Goal: Information Seeking & Learning: Learn about a topic

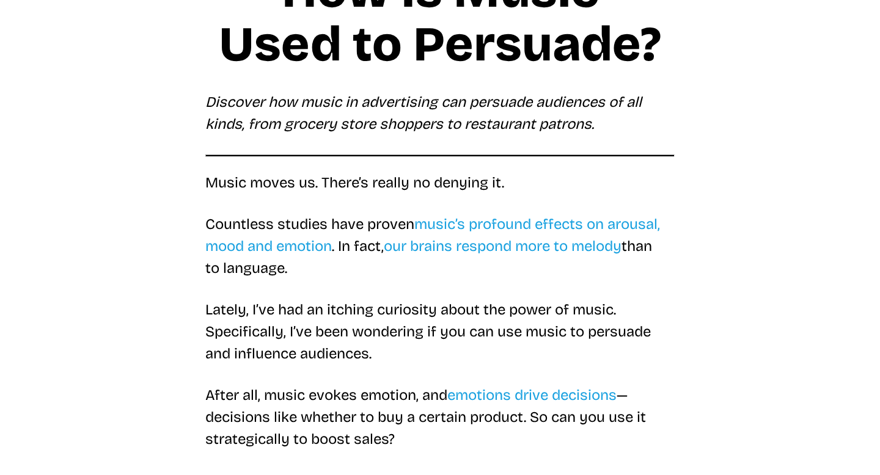
scroll to position [301, 0]
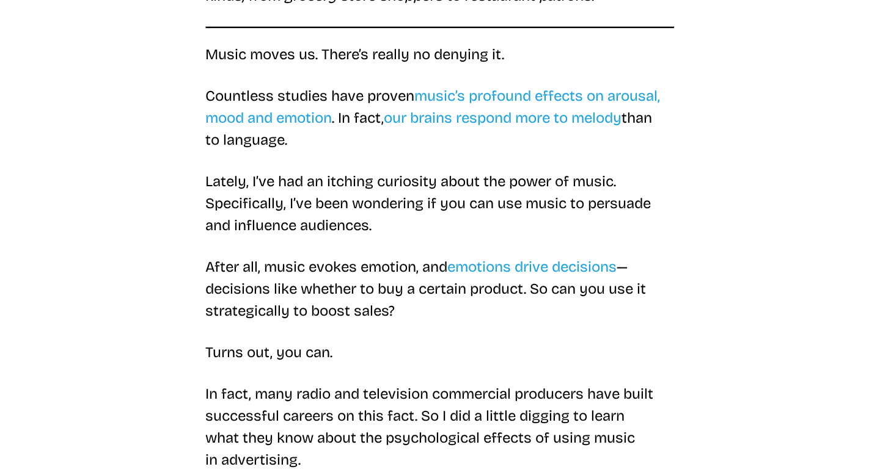
click at [558, 148] on p "Countless studies have proven music’s profound effects on arousal, mood and emo…" at bounding box center [439, 118] width 469 height 66
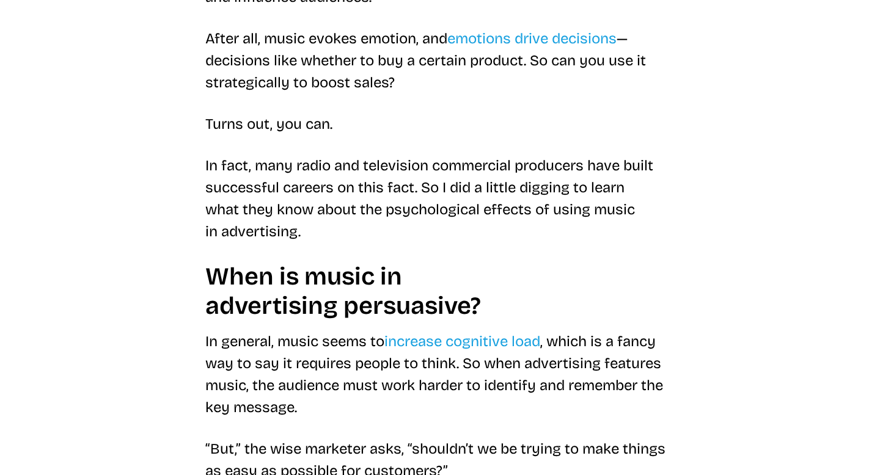
scroll to position [535, 0]
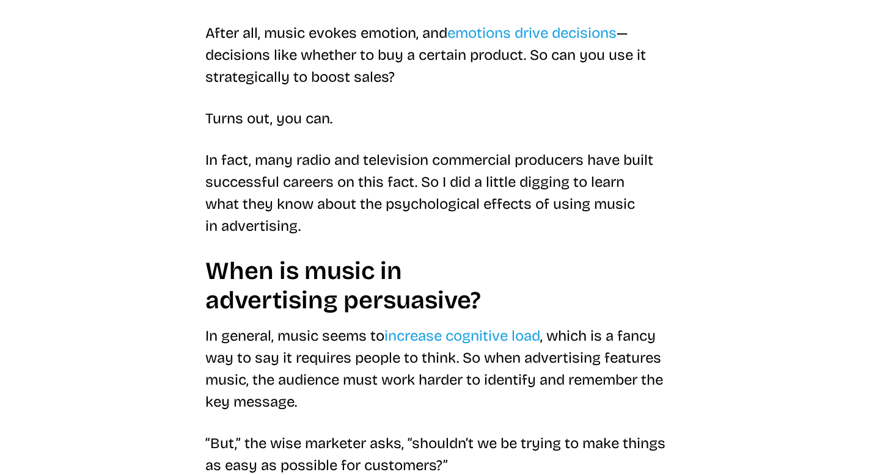
click at [550, 216] on p "In fact, many radio and television commercial producers have built successful c…" at bounding box center [439, 193] width 469 height 88
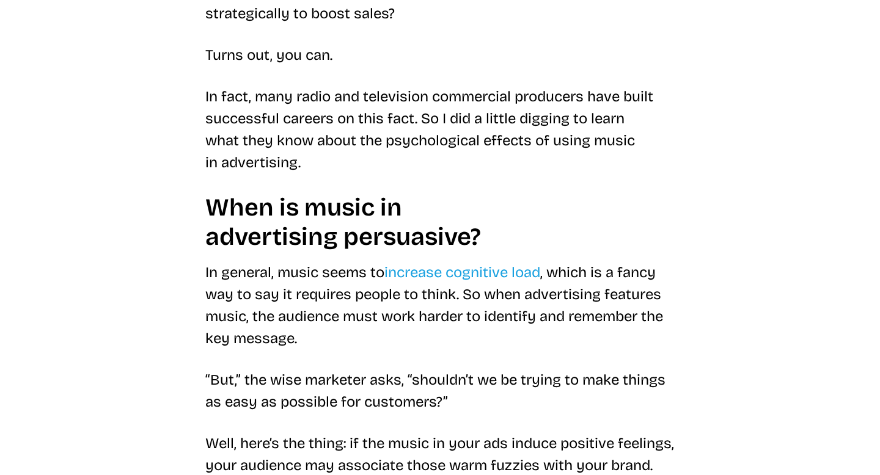
click at [538, 221] on h2 "When is music in advertising persuasive?" at bounding box center [439, 222] width 469 height 59
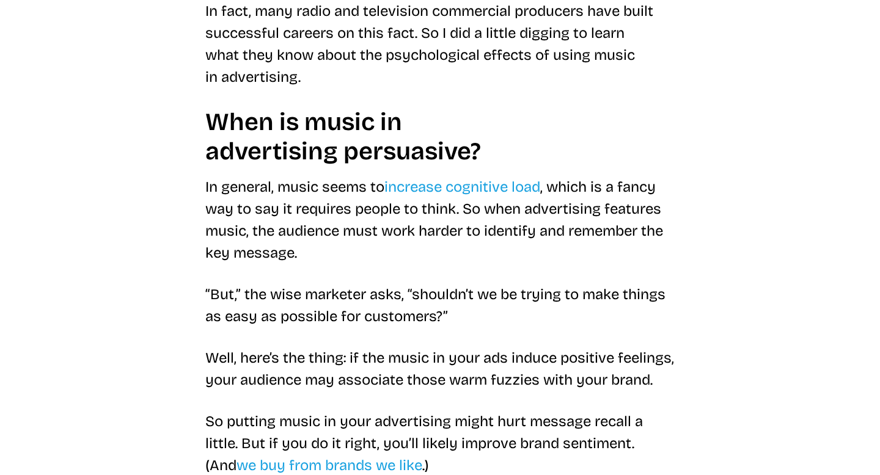
scroll to position [686, 0]
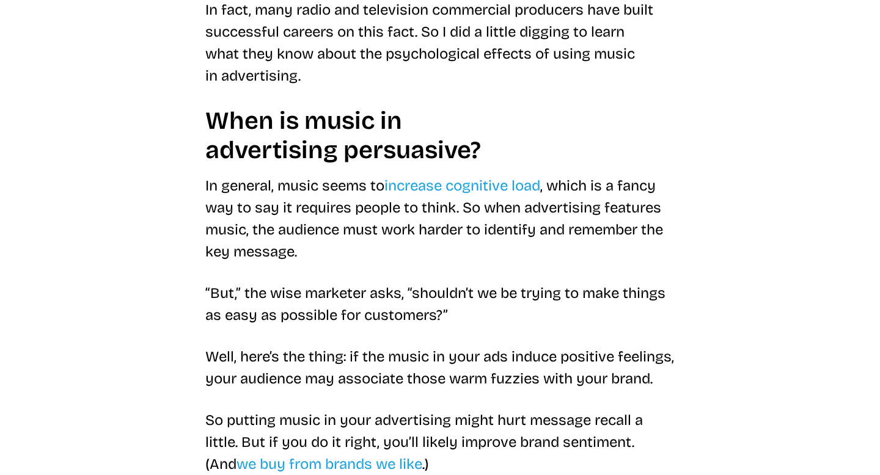
drag, startPoint x: 571, startPoint y: 228, endPoint x: 566, endPoint y: 241, distance: 13.7
click at [568, 230] on p "In general, music seems to increase cognitive load , which is a fancy way to sa…" at bounding box center [439, 219] width 469 height 88
click at [561, 257] on p "In general, music seems to increase cognitive load , which is a fancy way to sa…" at bounding box center [439, 219] width 469 height 88
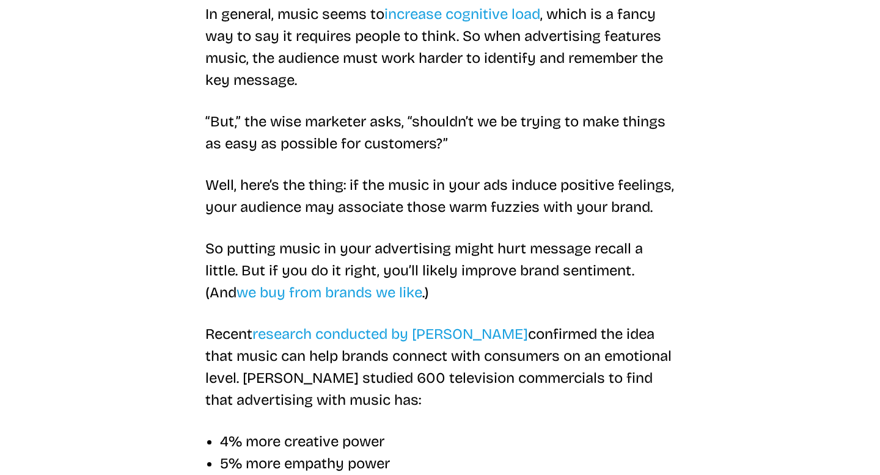
scroll to position [864, 0]
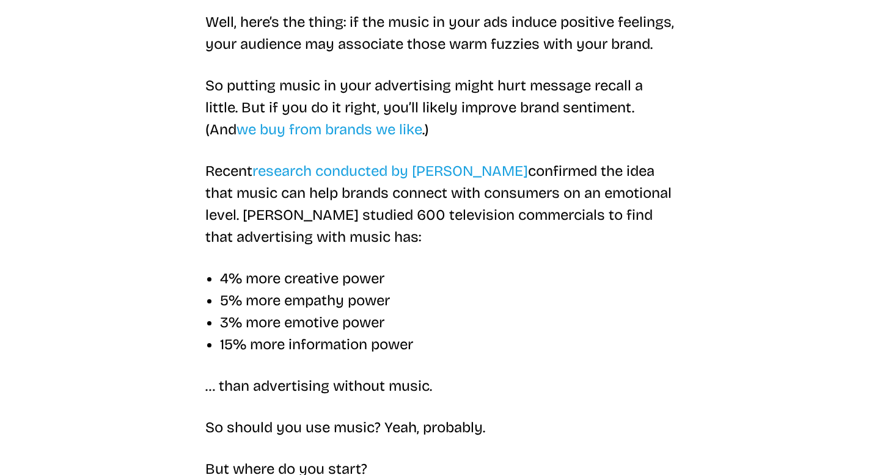
scroll to position [1021, 0]
drag, startPoint x: 514, startPoint y: 298, endPoint x: 511, endPoint y: 317, distance: 19.2
click at [514, 289] on li "4% more creative power" at bounding box center [447, 278] width 455 height 22
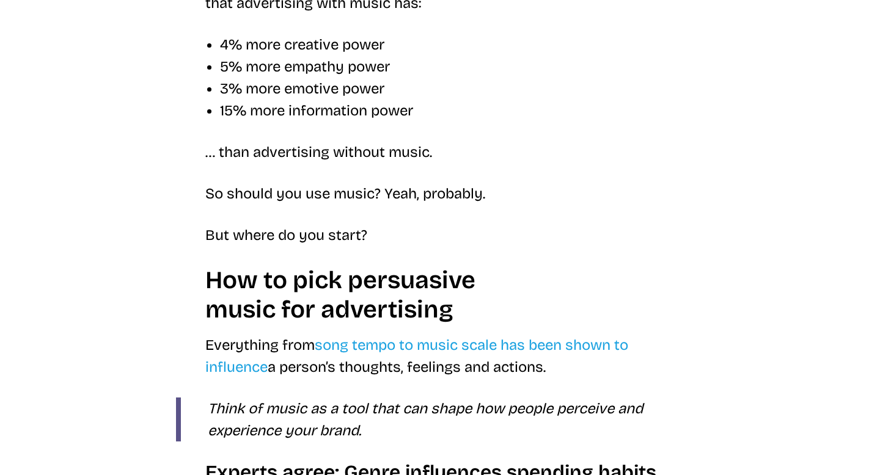
scroll to position [1259, 0]
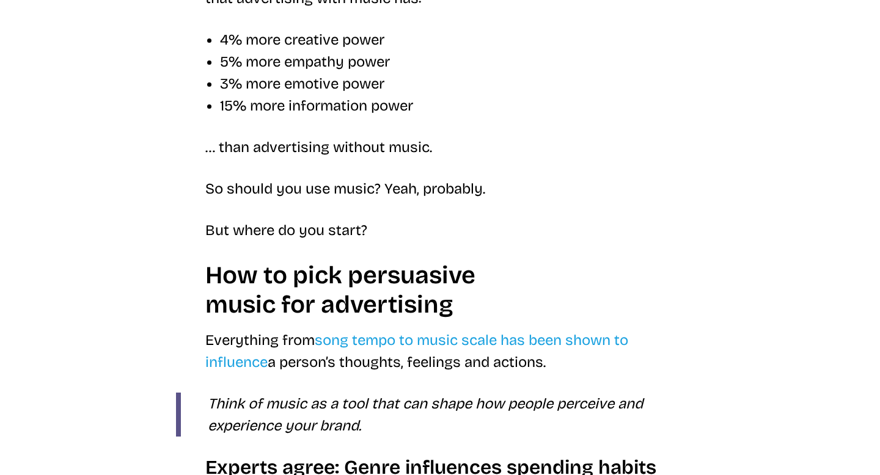
drag, startPoint x: 572, startPoint y: 308, endPoint x: 572, endPoint y: 320, distance: 12.2
click at [572, 310] on h2 "How to pick persuasive music for advertising" at bounding box center [439, 290] width 469 height 59
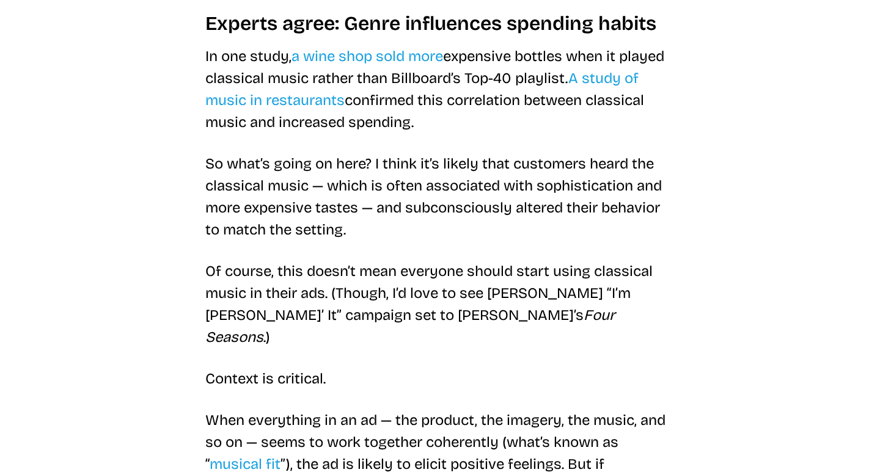
scroll to position [1710, 0]
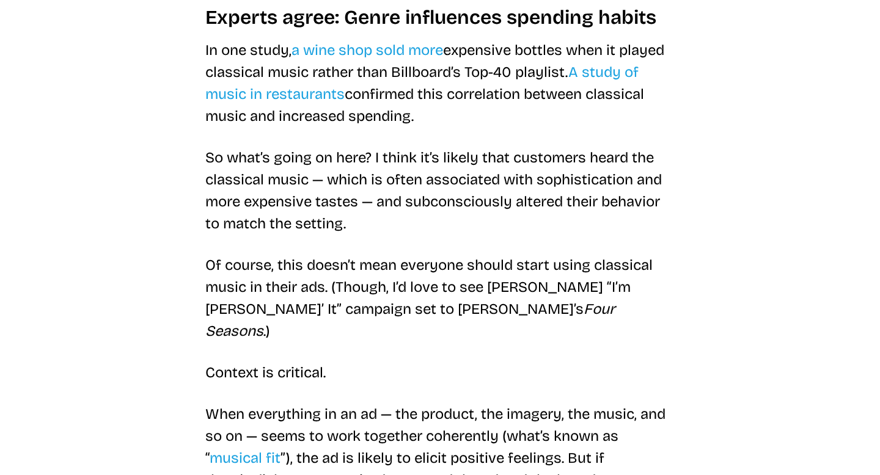
click at [582, 342] on p "Of course, this doesn’t mean everyone should start using classical music in the…" at bounding box center [439, 298] width 469 height 88
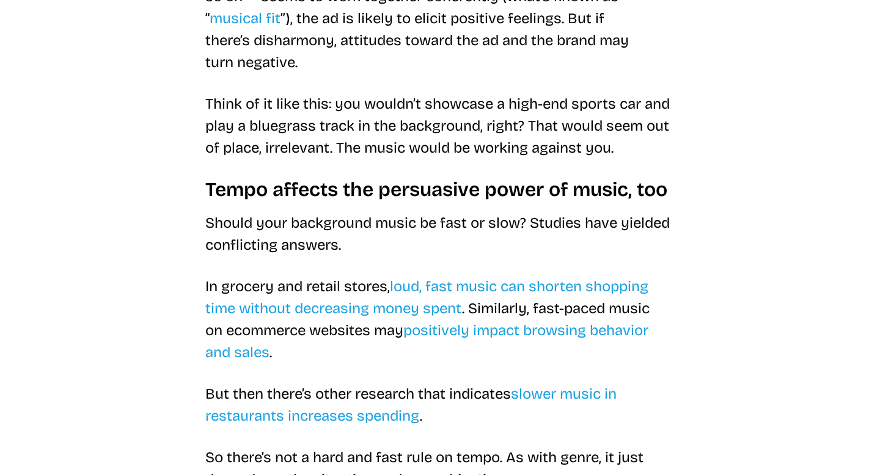
scroll to position [2179, 0]
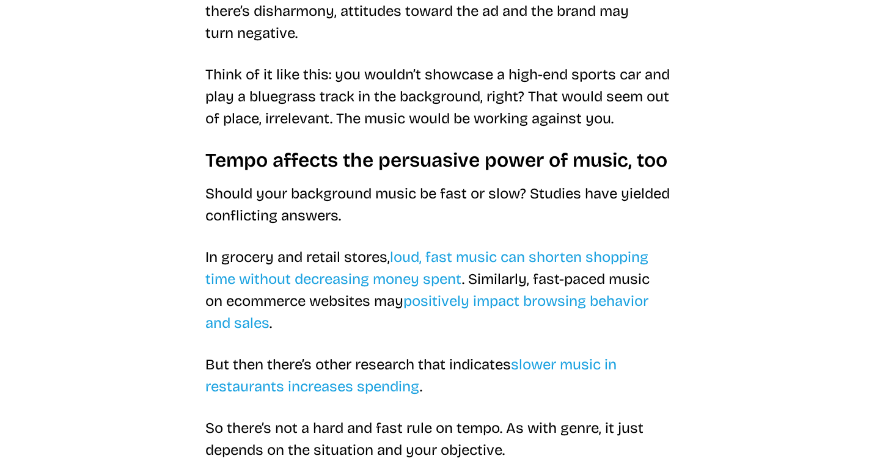
drag, startPoint x: 664, startPoint y: 318, endPoint x: 609, endPoint y: 390, distance: 89.8
click at [662, 320] on p "In grocery and retail stores, loud, fast music can shorten shopping time withou…" at bounding box center [439, 290] width 469 height 88
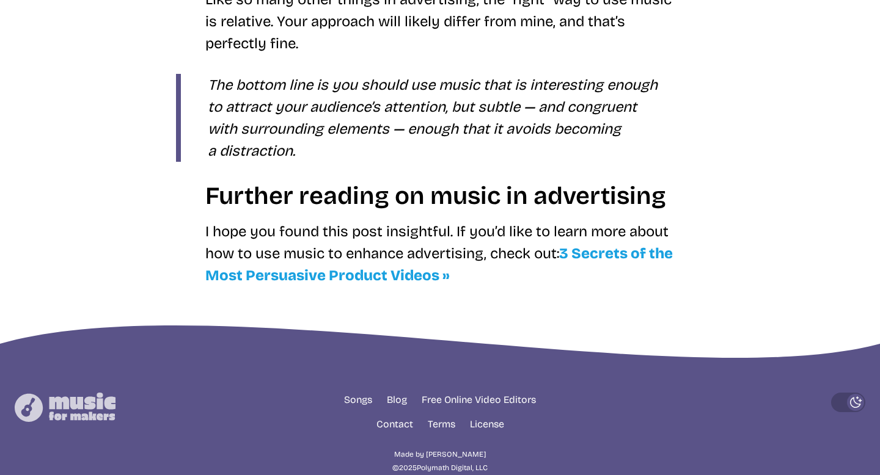
scroll to position [2699, 0]
